Goal: Navigation & Orientation: Find specific page/section

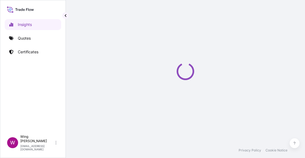
select select "2025"
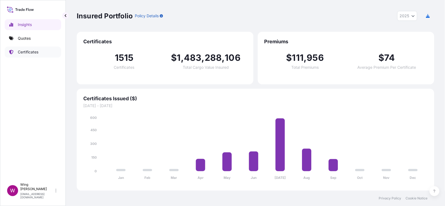
click at [35, 53] on p "Certificates" at bounding box center [28, 51] width 21 height 5
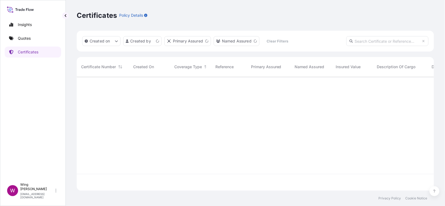
scroll to position [111, 351]
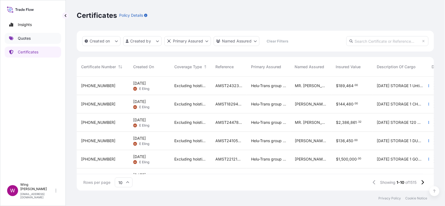
click at [37, 42] on link "Quotes" at bounding box center [33, 38] width 56 height 11
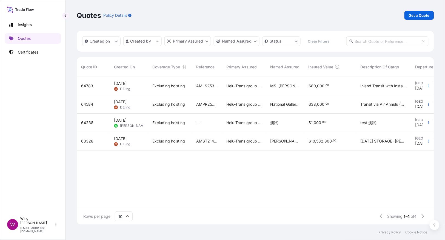
scroll to position [144, 351]
click at [32, 50] on p "Certificates" at bounding box center [28, 51] width 21 height 5
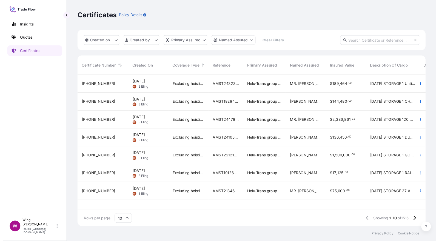
scroll to position [152, 351]
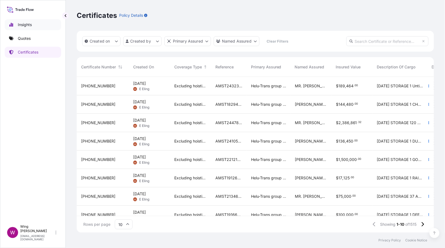
click at [32, 27] on link "Insights" at bounding box center [33, 24] width 56 height 11
select select "2025"
